Goal: Information Seeking & Learning: Learn about a topic

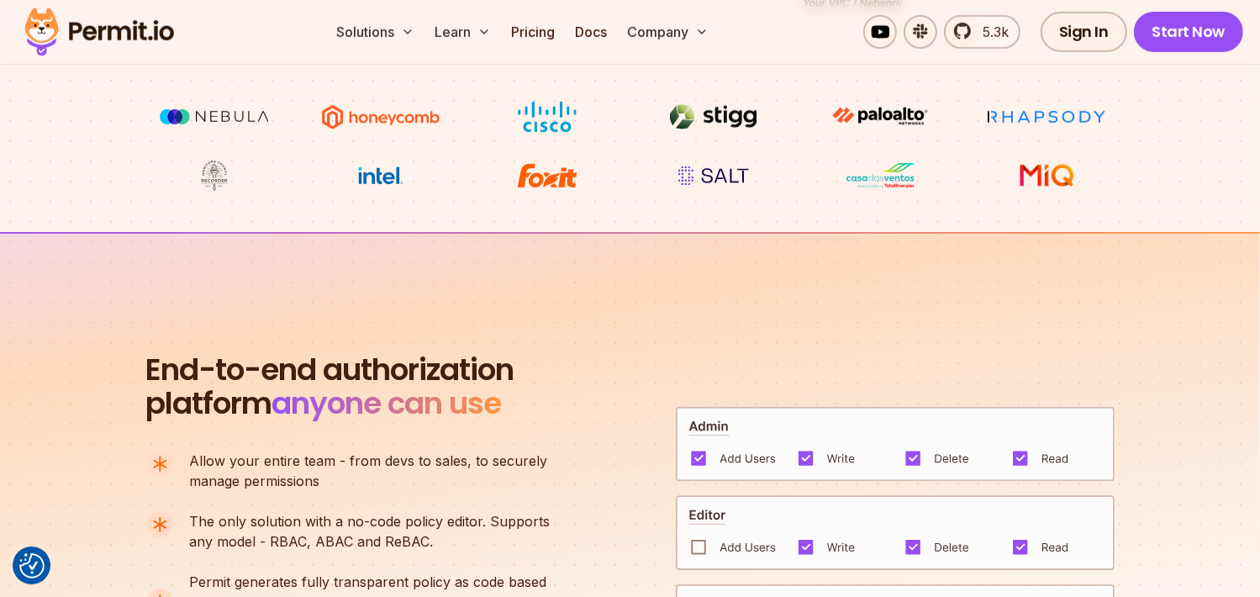
scroll to position [757, 0]
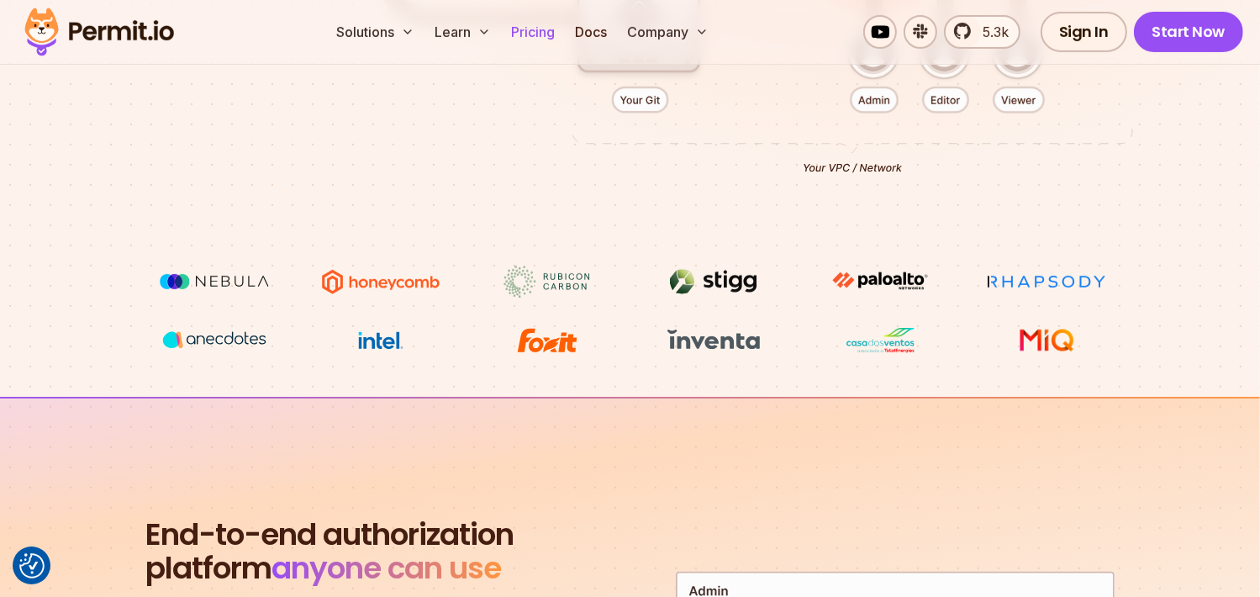
click at [525, 35] on link "Pricing" at bounding box center [532, 32] width 57 height 34
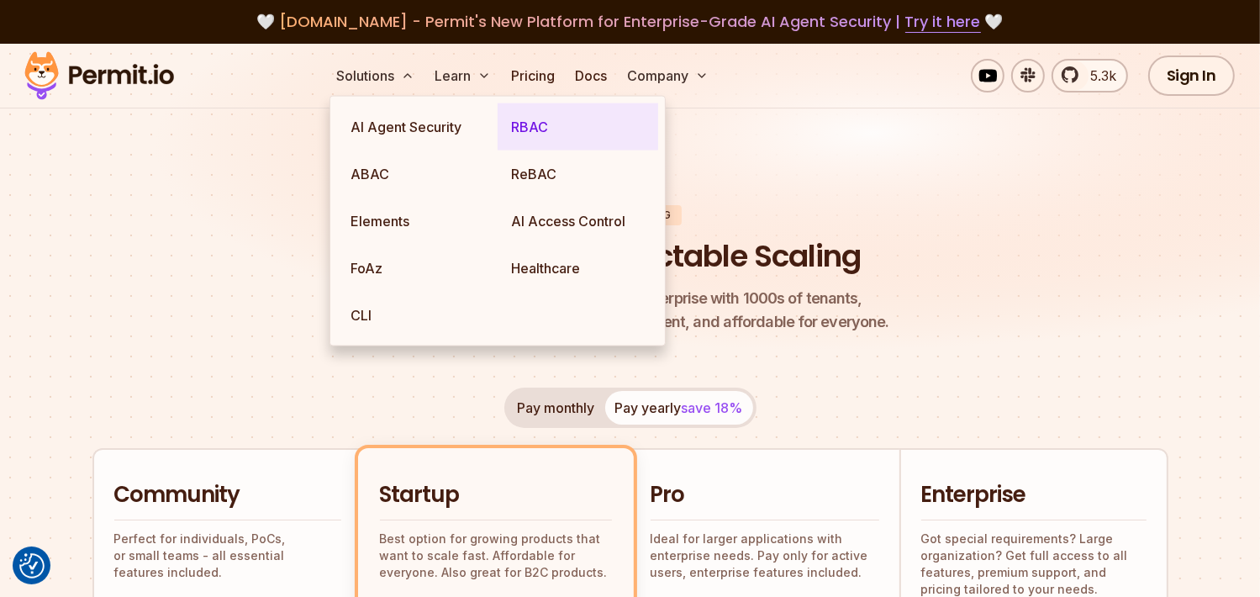
click at [534, 126] on link "RBAC" at bounding box center [578, 126] width 161 height 47
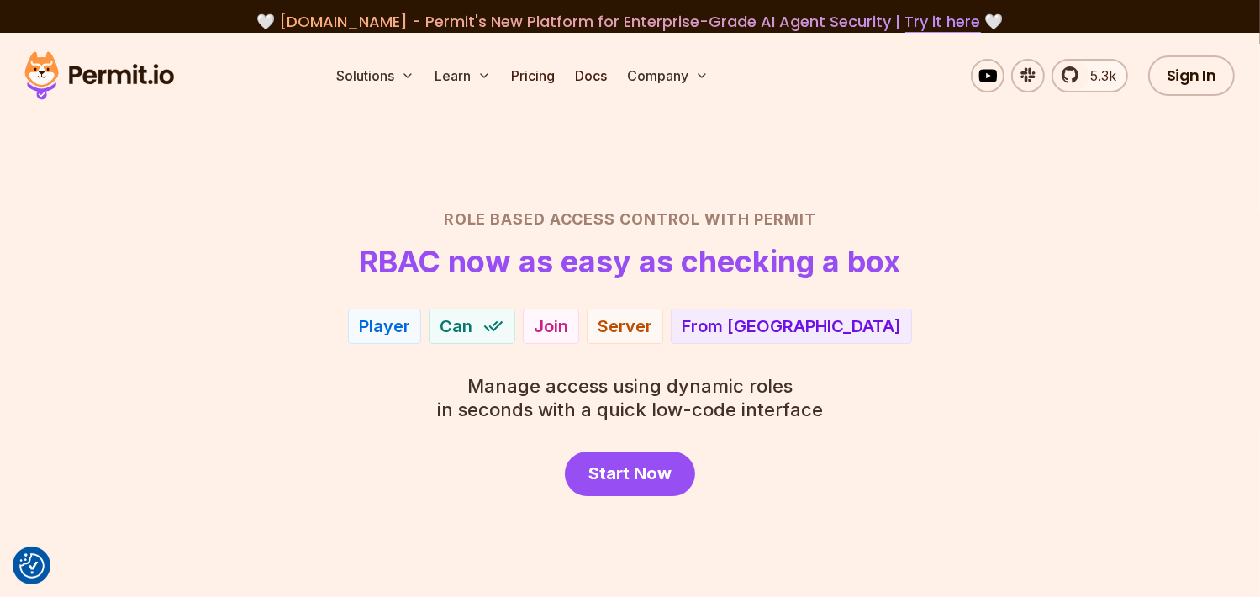
click at [201, 393] on div "Role Based Access Control with Permit RBAC now as easy as checking a box Player…" at bounding box center [630, 352] width 1177 height 288
click at [166, 71] on img at bounding box center [99, 75] width 165 height 57
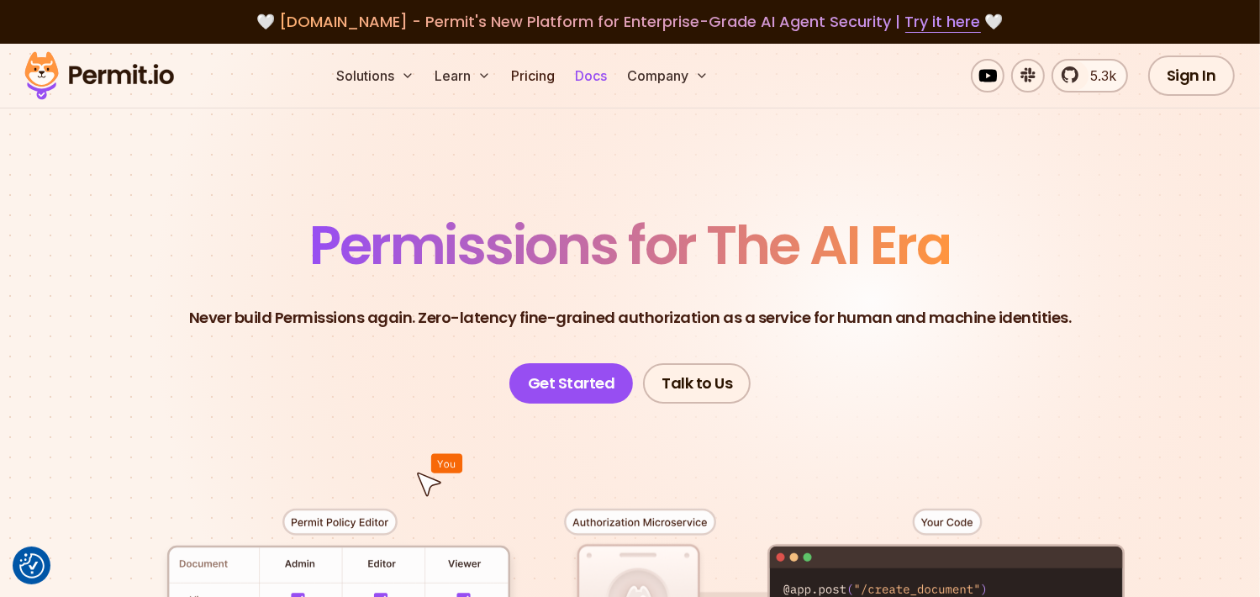
click at [598, 78] on link "Docs" at bounding box center [590, 76] width 45 height 34
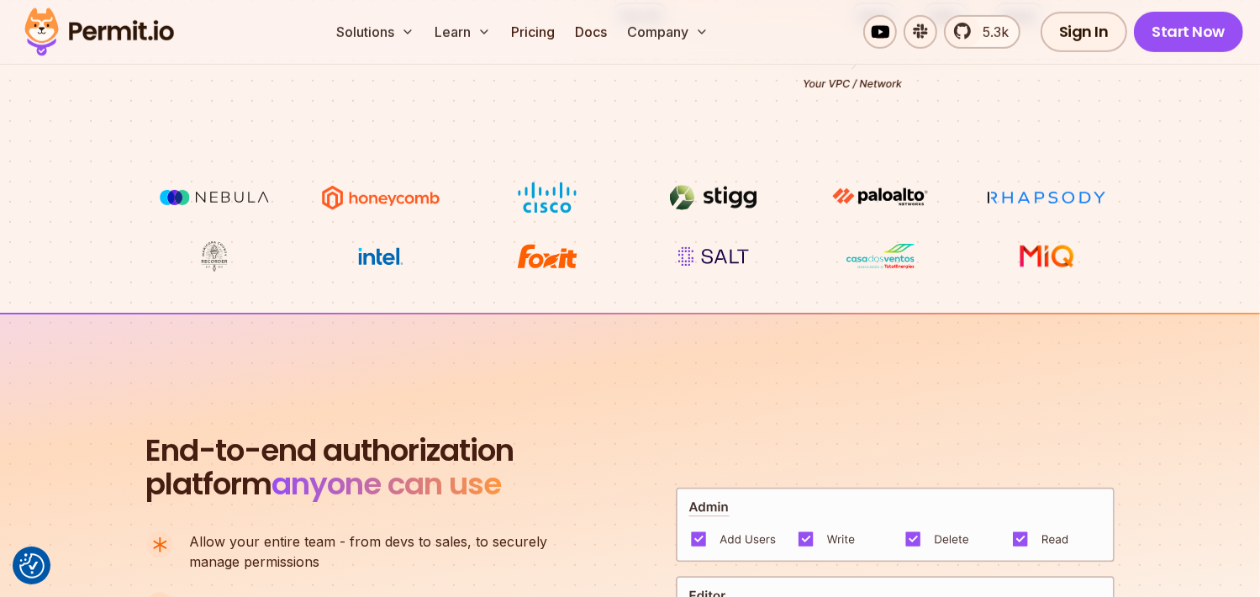
scroll to position [420, 0]
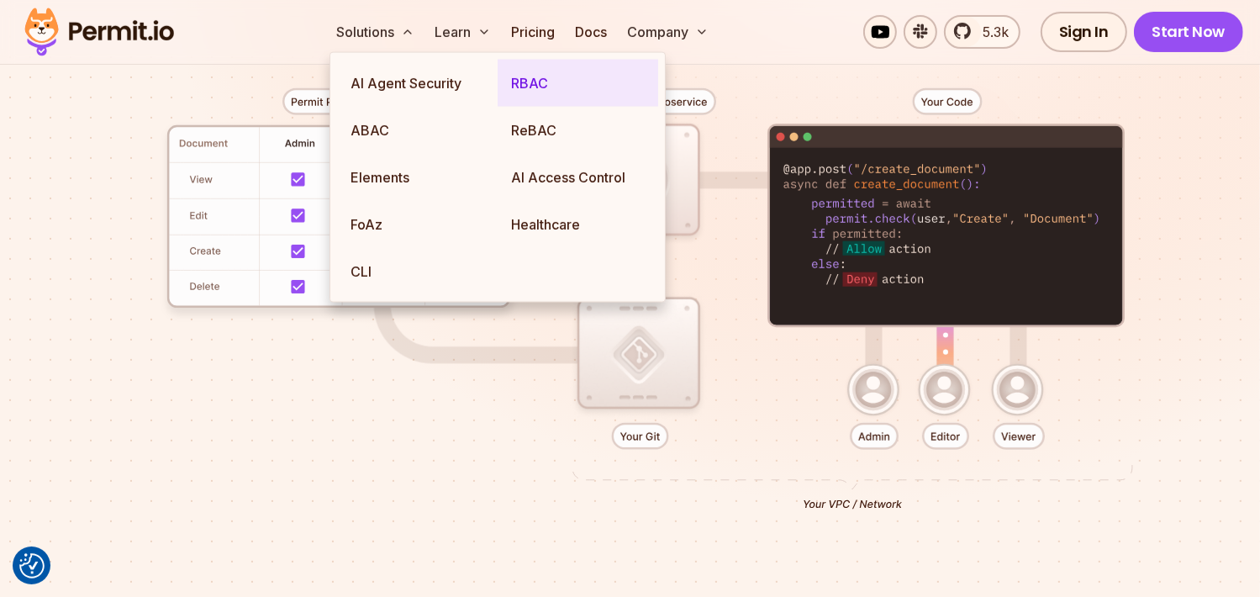
click at [525, 75] on link "RBAC" at bounding box center [578, 83] width 161 height 47
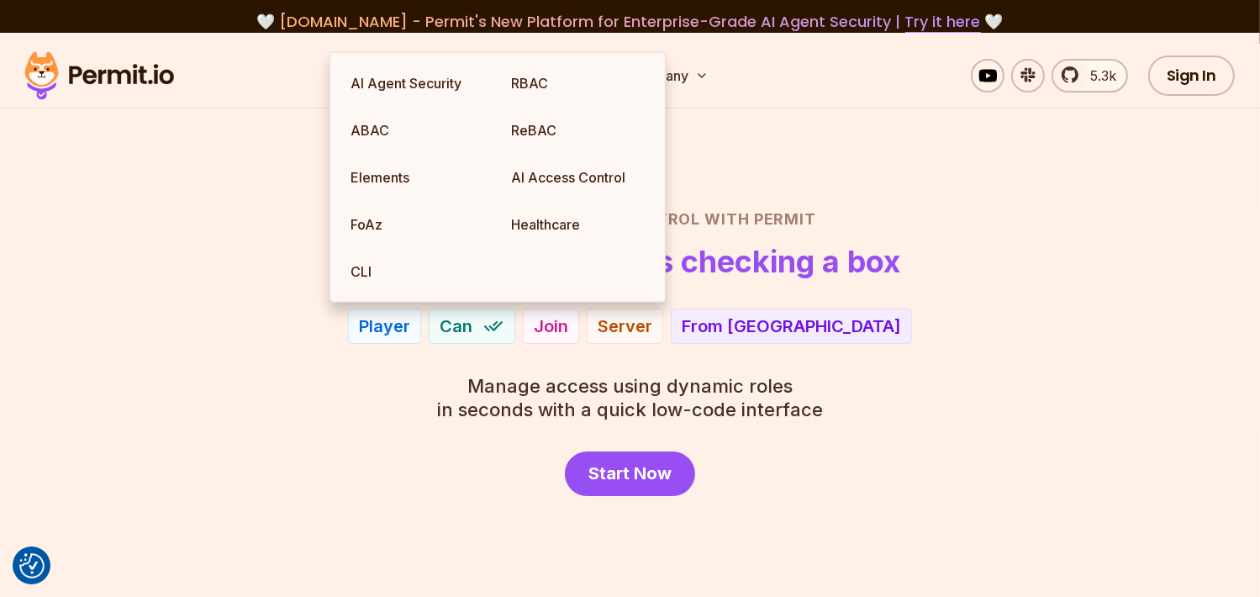
click at [147, 209] on h2 "Role Based Access Control with Permit" at bounding box center [630, 220] width 1177 height 24
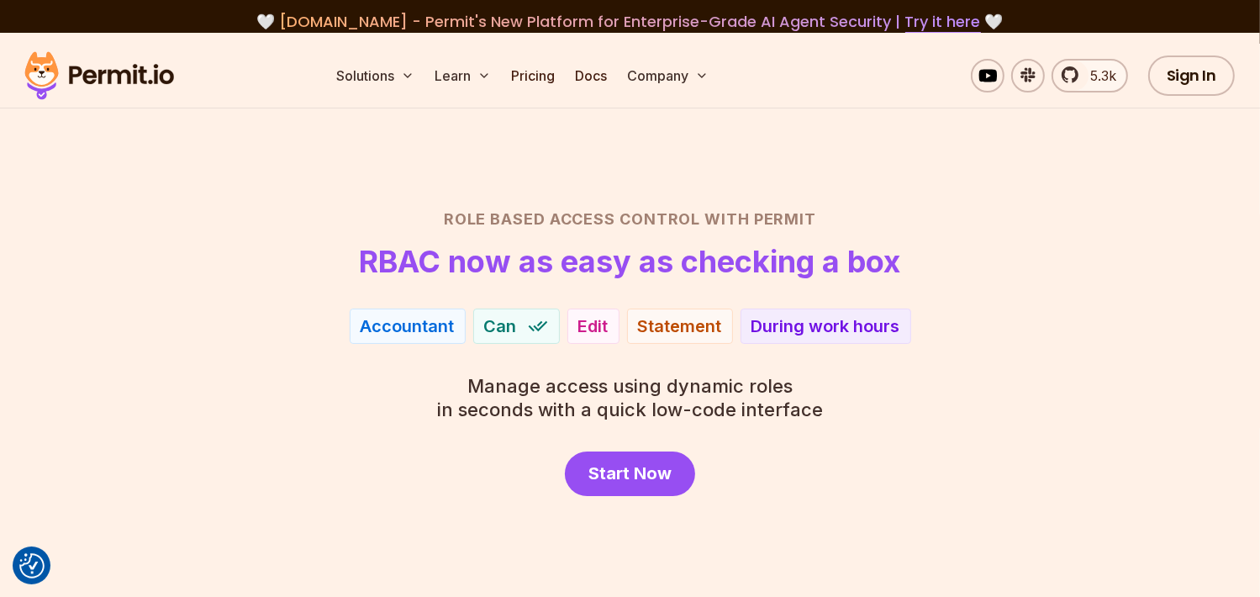
click at [361, 142] on section "Role Based Access Control with Permit RBAC now as easy as checking a box Accoun…" at bounding box center [630, 325] width 1260 height 584
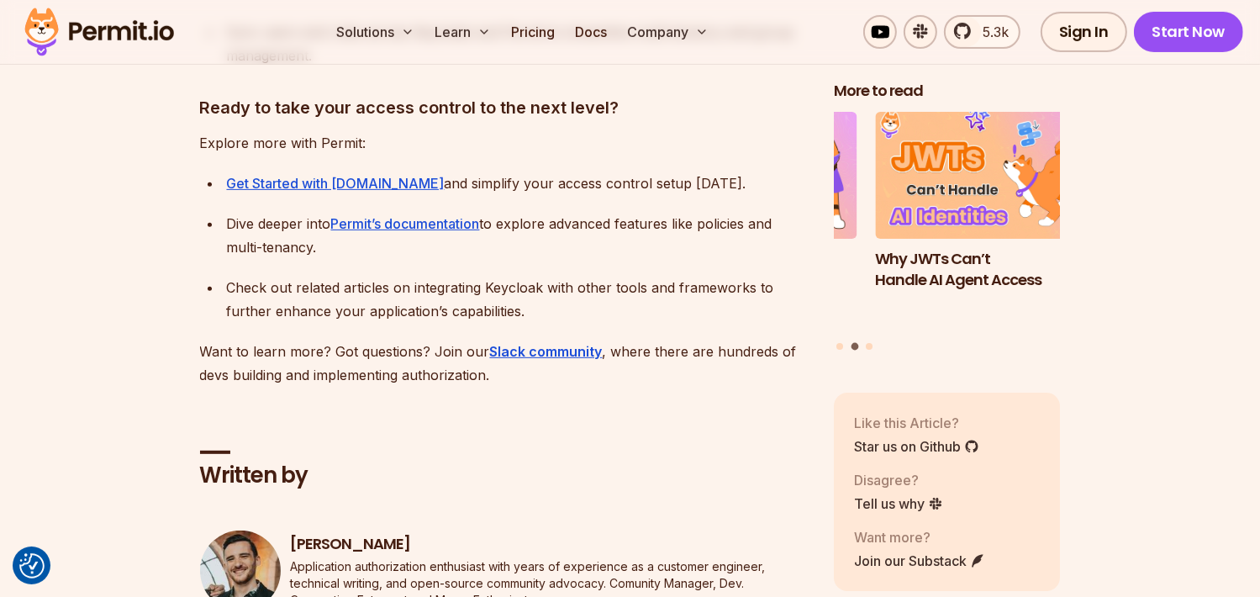
scroll to position [25812, 0]
